Goal: Task Accomplishment & Management: Use online tool/utility

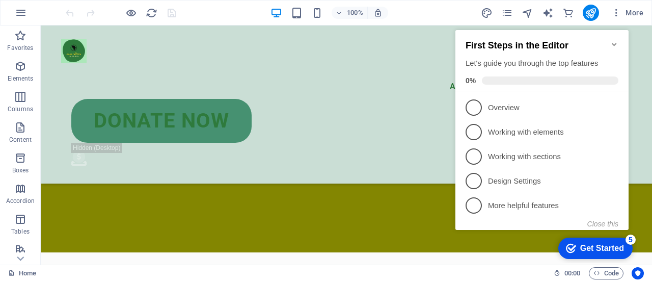
scroll to position [1809, 0]
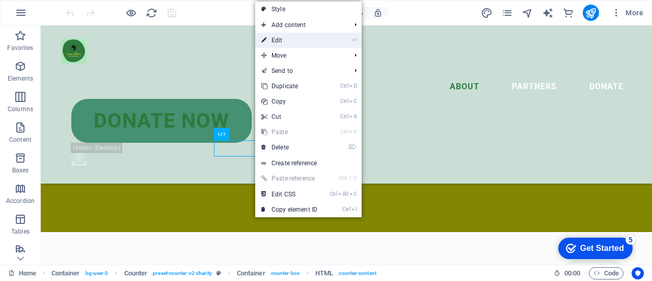
click at [276, 41] on link "⏎ Edit" at bounding box center [289, 40] width 68 height 15
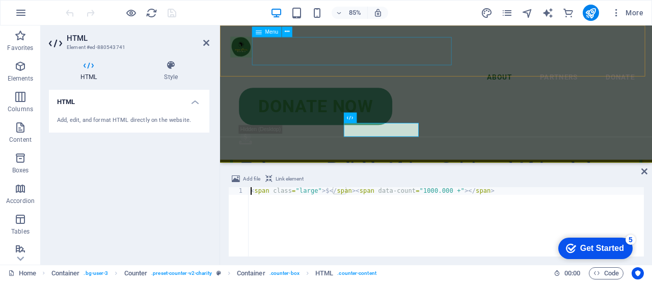
scroll to position [1863, 0]
click at [321, 192] on div "< span class = "large" > $ </ span > < span data-count = "1000.000 +" > </ span…" at bounding box center [446, 229] width 395 height 85
click at [396, 220] on div "< span class = "large" > 100,000$ </ span > < span data-count = "1000.000 +" > …" at bounding box center [446, 229] width 395 height 85
type textarea "<span class="large"> 100,000$</span><span data-count="1000.000 +"></span>"
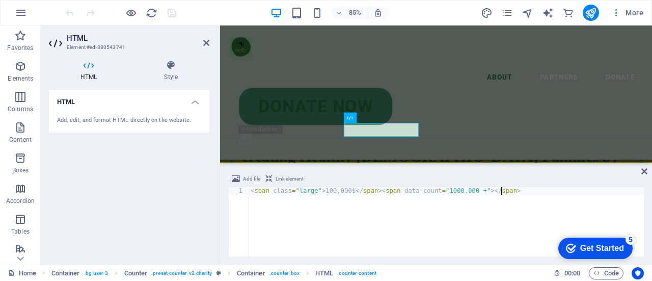
click at [640, 173] on div "Add file Link element" at bounding box center [436, 180] width 416 height 15
click at [643, 172] on icon at bounding box center [644, 171] width 6 height 8
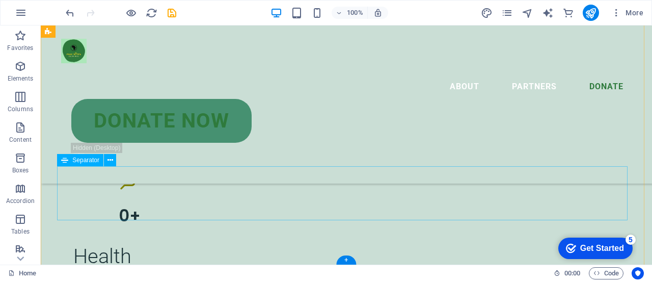
scroll to position [3121, 0]
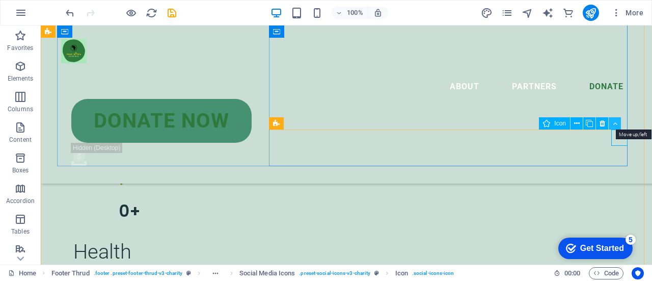
click at [615, 122] on icon at bounding box center [615, 123] width 5 height 11
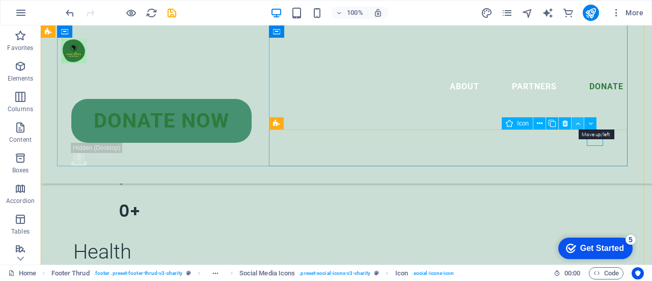
click at [577, 122] on icon at bounding box center [578, 123] width 5 height 11
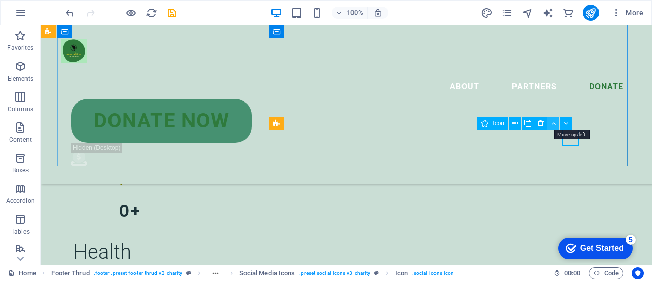
click at [556, 124] on button at bounding box center [553, 123] width 12 height 12
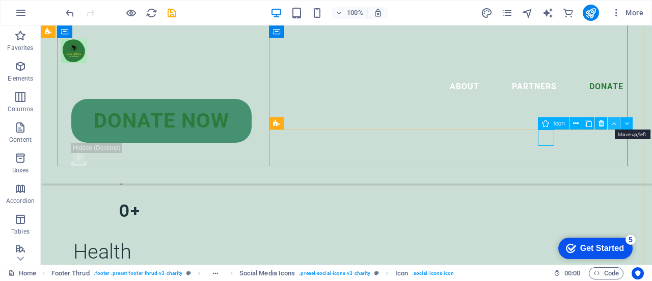
click at [615, 122] on icon at bounding box center [614, 123] width 5 height 11
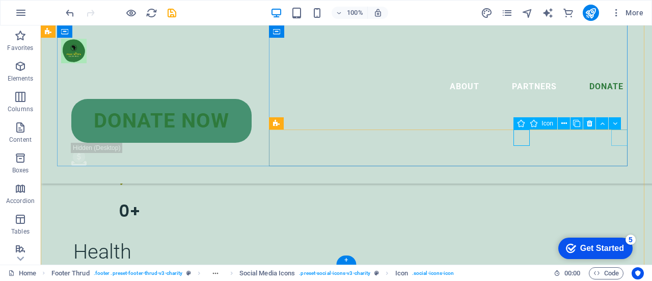
click at [605, 123] on button at bounding box center [602, 123] width 12 height 12
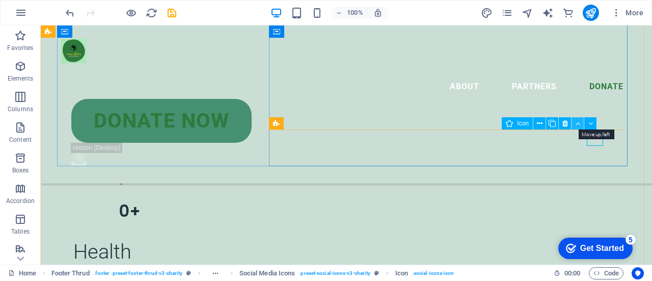
click at [581, 124] on button at bounding box center [578, 123] width 12 height 12
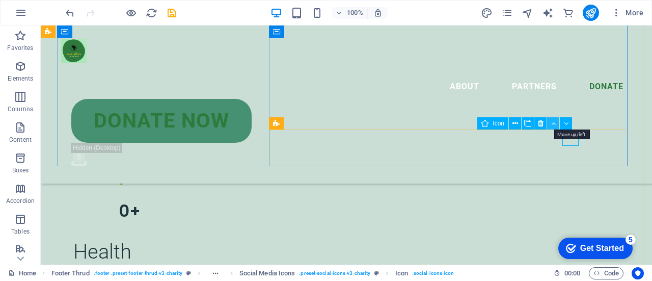
click at [555, 123] on button at bounding box center [553, 123] width 12 height 12
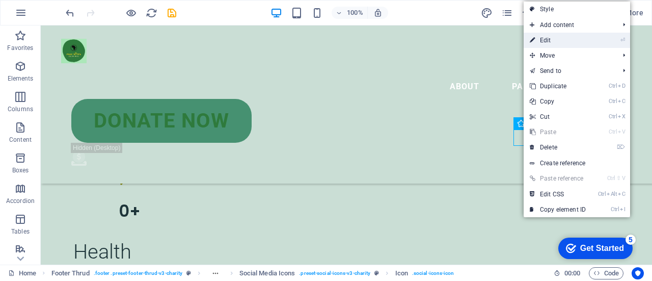
click at [541, 40] on link "⏎ Edit" at bounding box center [558, 40] width 68 height 15
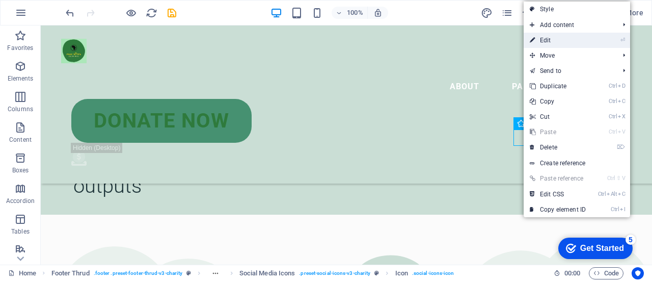
select select "xMidYMid"
select select "px"
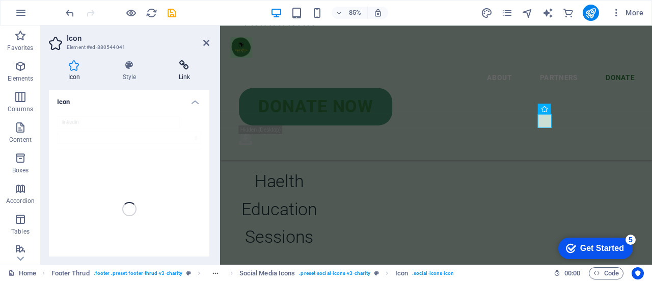
click at [187, 68] on icon at bounding box center [184, 65] width 50 height 10
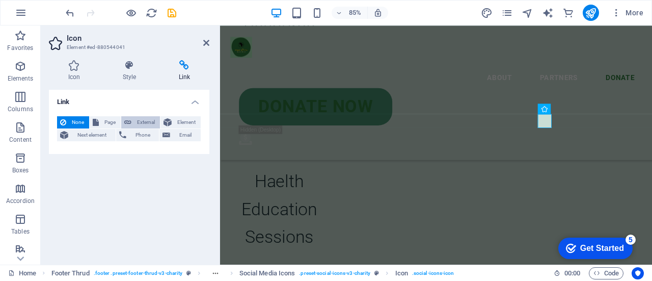
click at [137, 119] on span "External" at bounding box center [146, 122] width 22 height 12
select select "blank"
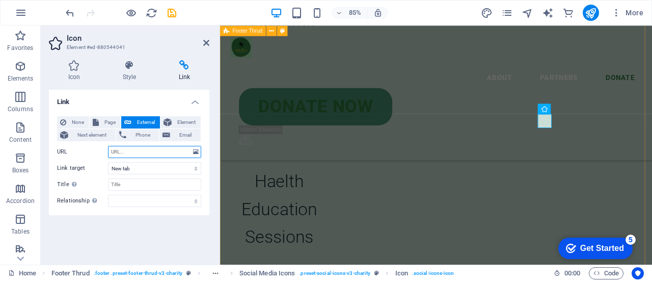
paste input "[URL][DOMAIN_NAME]"
type input "[URL][DOMAIN_NAME]"
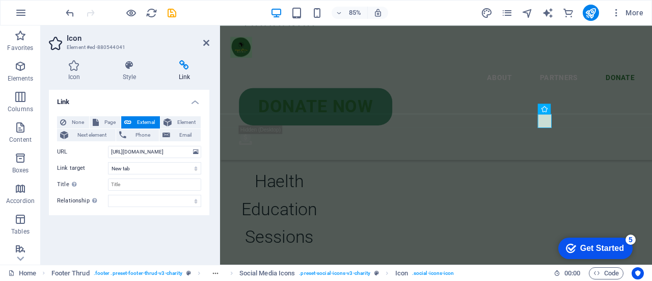
scroll to position [0, 0]
click at [149, 217] on div "Link None Page External Element Next element Phone Email Page Home Legal Notice…" at bounding box center [129, 173] width 160 height 167
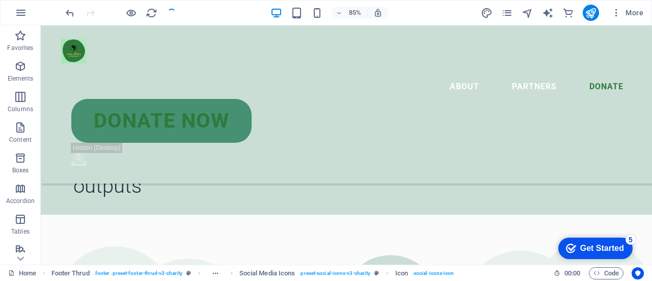
scroll to position [3121, 0]
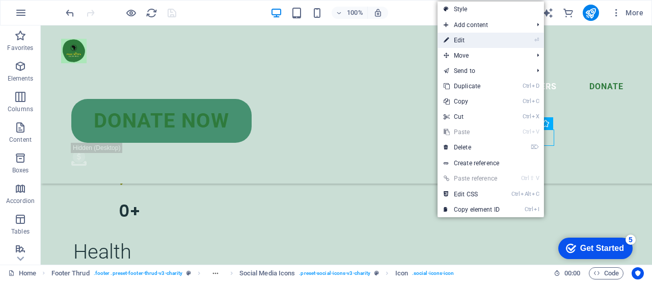
click at [504, 35] on link "⏎ Edit" at bounding box center [472, 40] width 68 height 15
select select "xMidYMid"
select select "px"
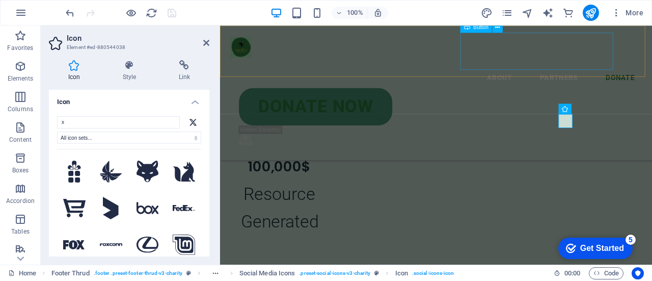
scroll to position [3317, 0]
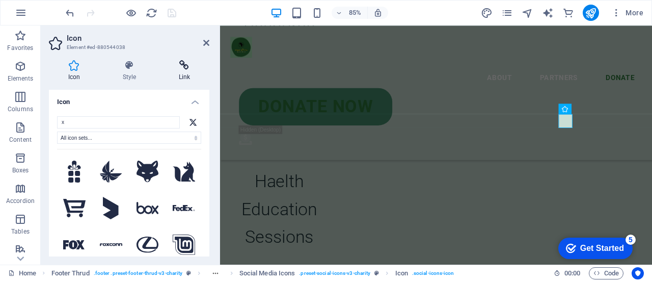
click at [191, 81] on h4 "Link" at bounding box center [184, 70] width 50 height 21
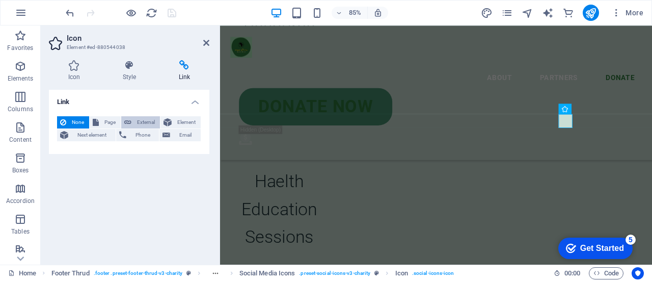
click at [153, 118] on span "External" at bounding box center [146, 122] width 22 height 12
select select "blank"
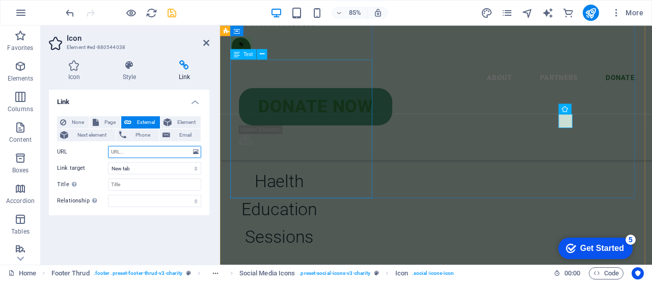
paste input "[URL][DOMAIN_NAME]"
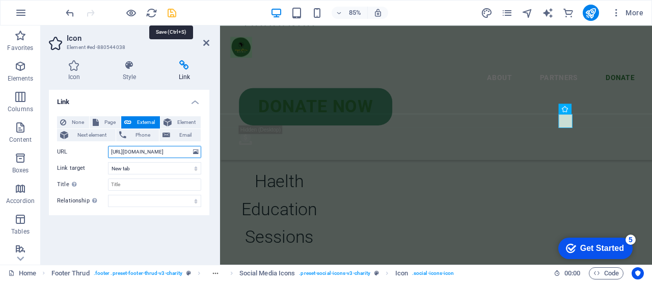
type input "[URL][DOMAIN_NAME]"
click at [166, 11] on icon "save" at bounding box center [172, 13] width 12 height 12
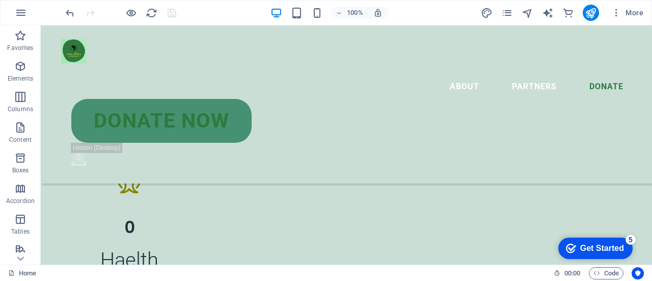
scroll to position [2917, 0]
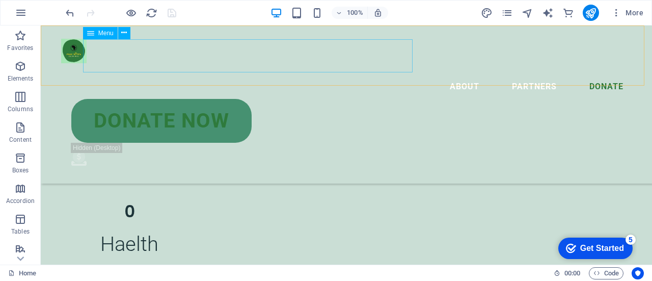
click at [314, 66] on nav "About Partners Donate" at bounding box center [346, 82] width 571 height 33
click at [310, 66] on nav "About Partners Donate" at bounding box center [346, 82] width 571 height 33
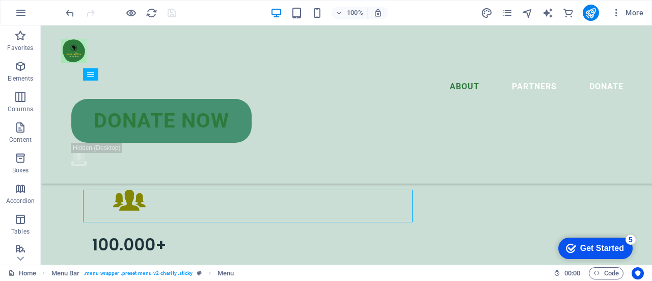
scroll to position [2413, 0]
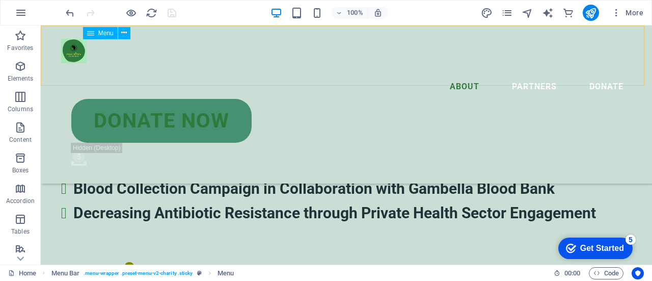
click at [329, 66] on nav "About Partners Donate" at bounding box center [346, 82] width 571 height 33
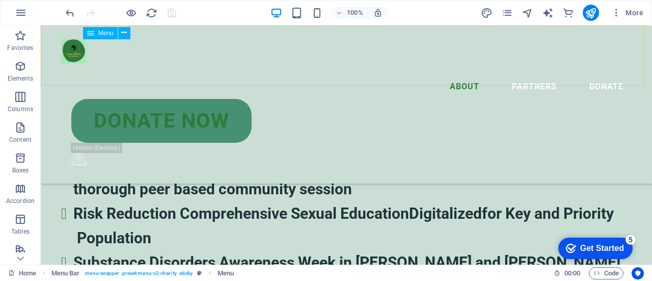
scroll to position [2587, 0]
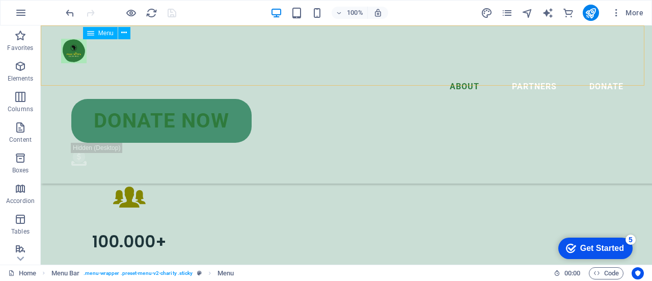
select select
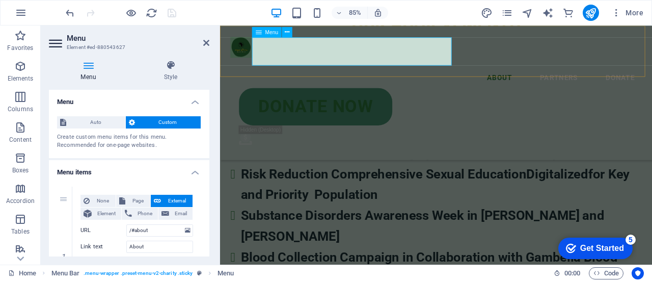
click at [387, 66] on nav "About Partners Donate" at bounding box center [474, 82] width 484 height 33
click at [393, 66] on nav "About Partners Donate" at bounding box center [474, 82] width 484 height 33
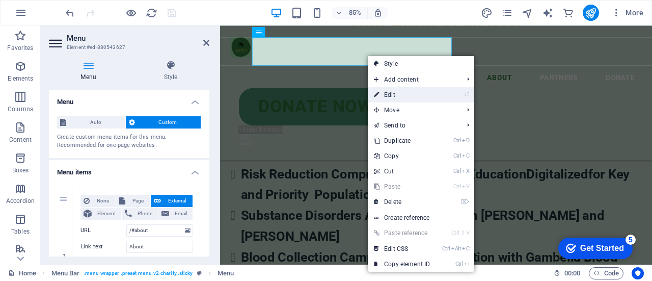
click at [400, 91] on link "⏎ Edit" at bounding box center [402, 94] width 68 height 15
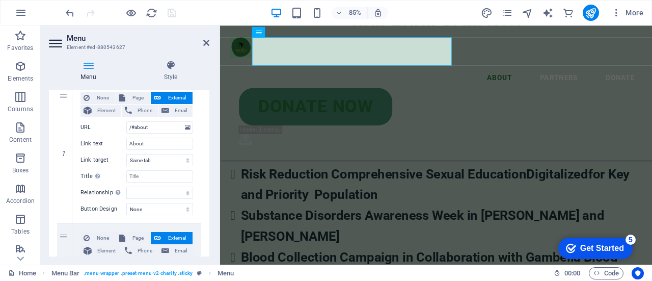
scroll to position [99, 0]
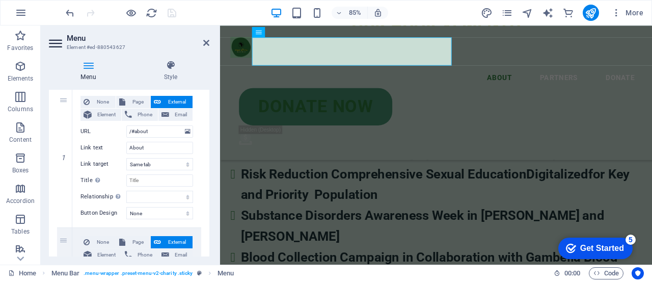
drag, startPoint x: 207, startPoint y: 130, endPoint x: 208, endPoint y: 143, distance: 13.3
click at [208, 143] on div "Menu Auto Custom Create custom menu items for this menu. Recommended for one-pa…" at bounding box center [129, 173] width 160 height 167
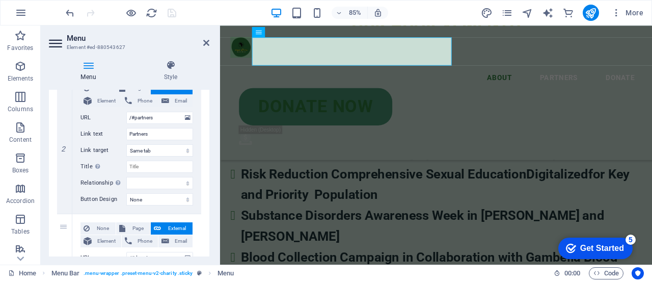
scroll to position [254, 0]
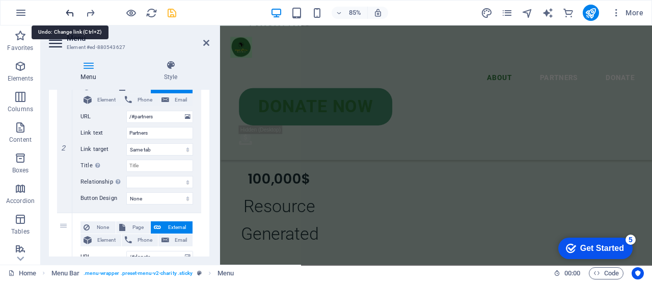
scroll to position [3289, 0]
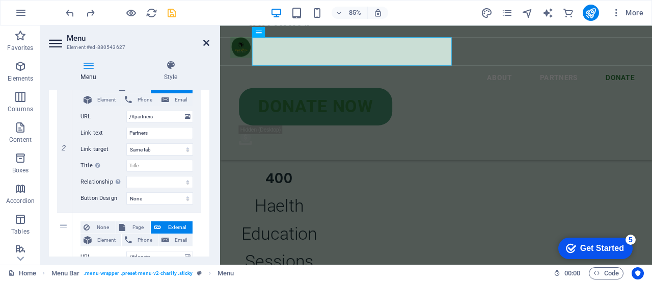
click at [204, 39] on icon at bounding box center [206, 43] width 6 height 8
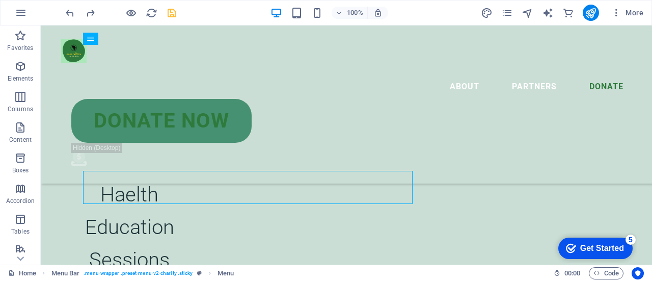
scroll to position [2961, 0]
